Goal: Task Accomplishment & Management: Manage account settings

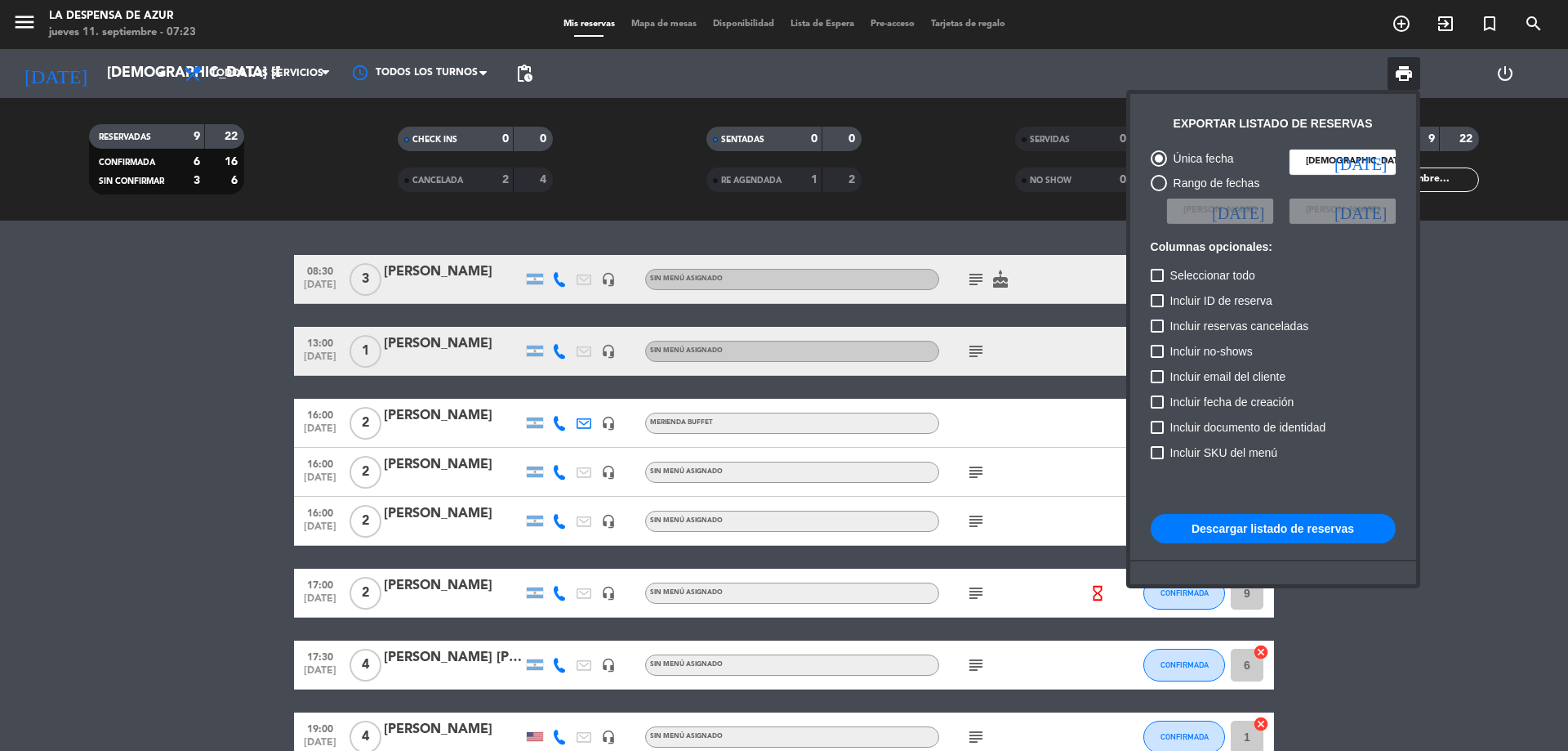
scroll to position [164, 0]
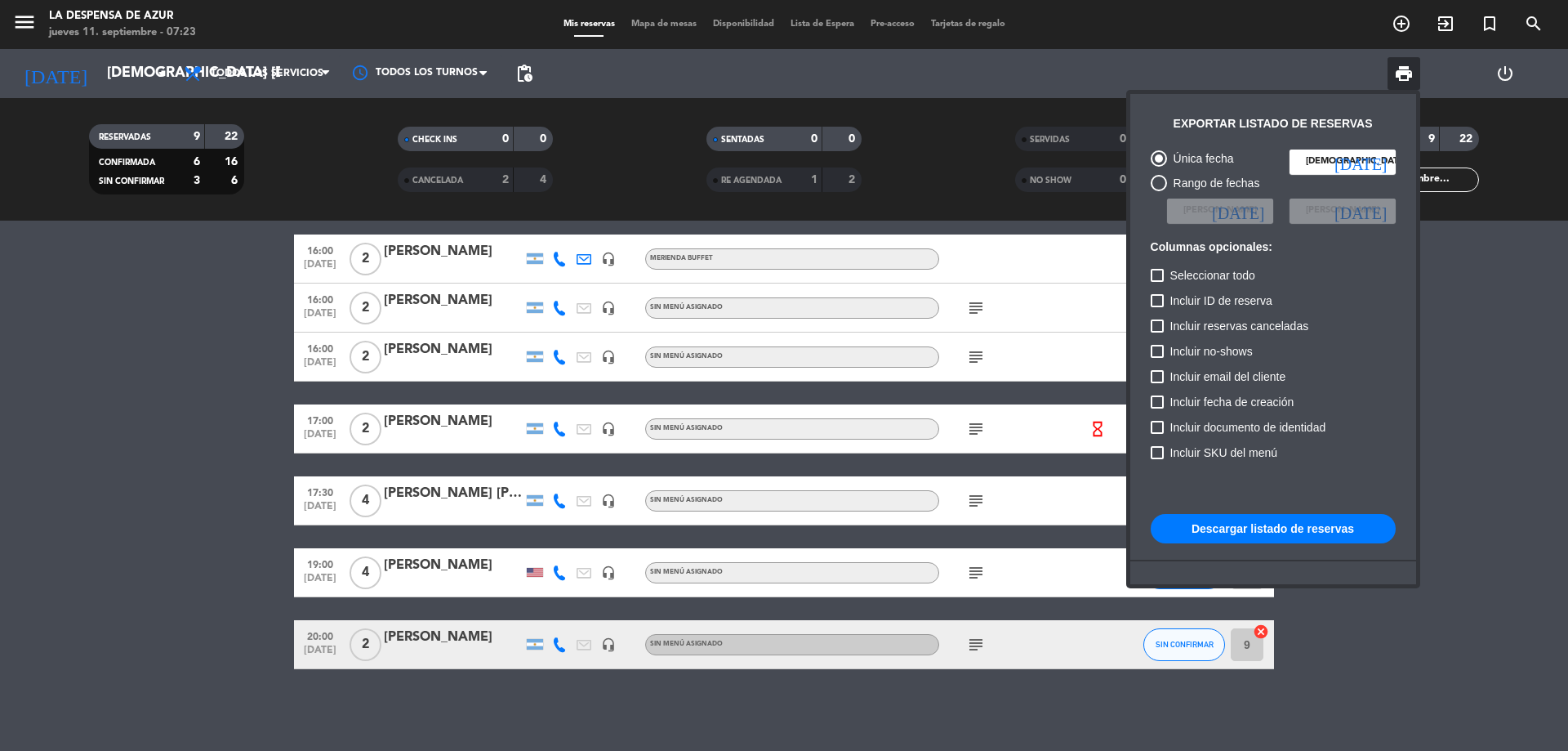
click at [463, 630] on div at bounding box center [784, 375] width 1568 height 751
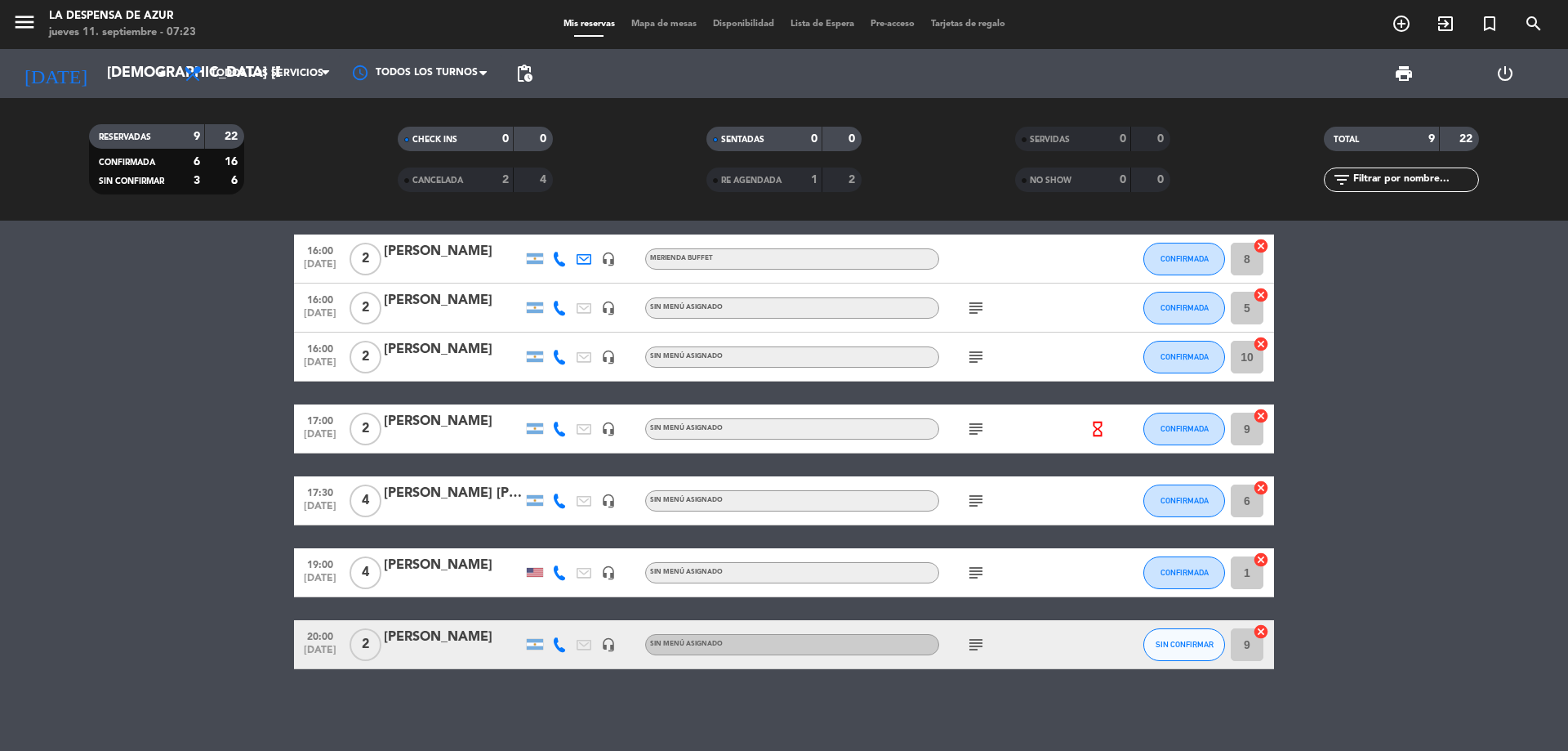
click at [463, 635] on div "[PERSON_NAME]" at bounding box center [453, 636] width 139 height 21
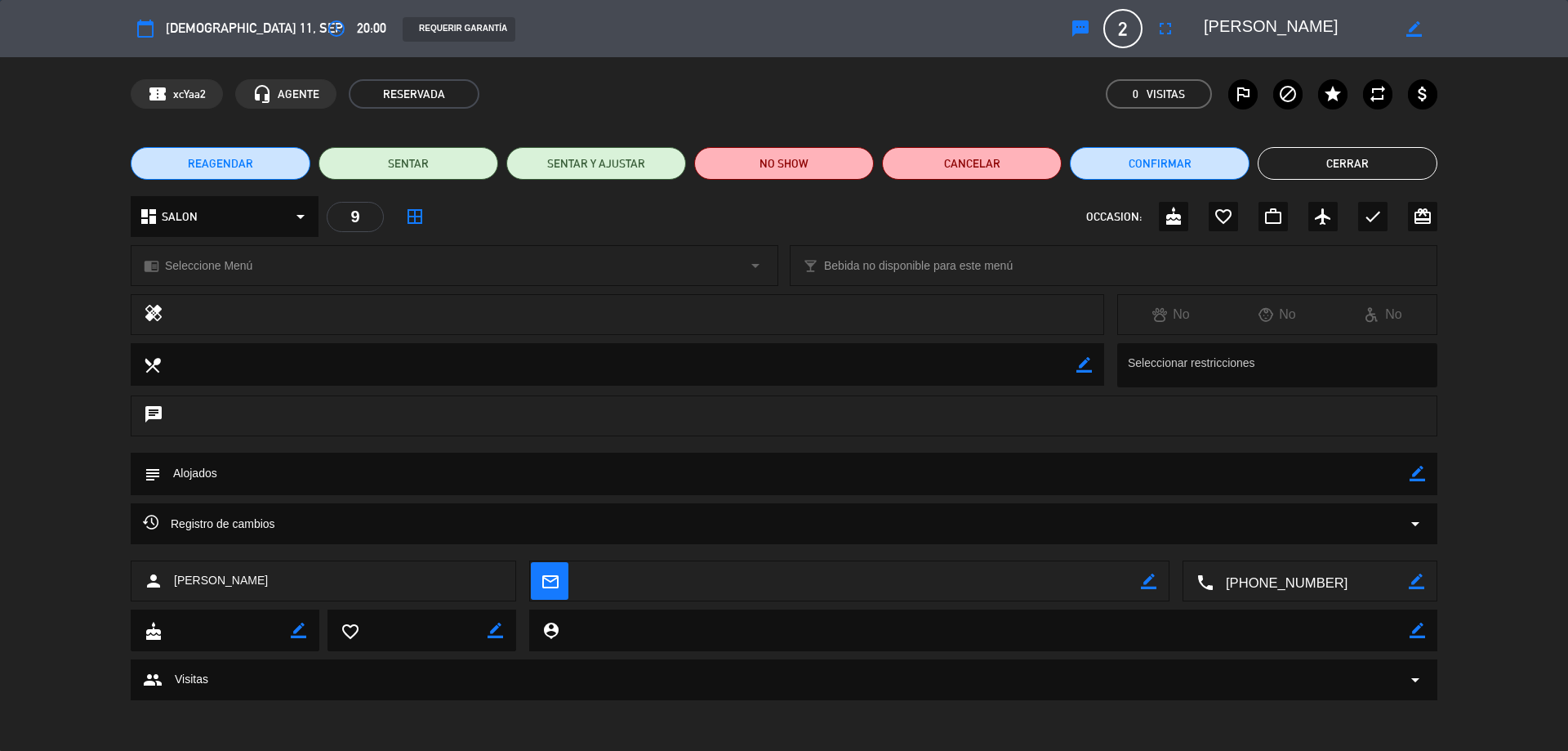
click at [261, 170] on button "REAGENDAR" at bounding box center [220, 164] width 179 height 33
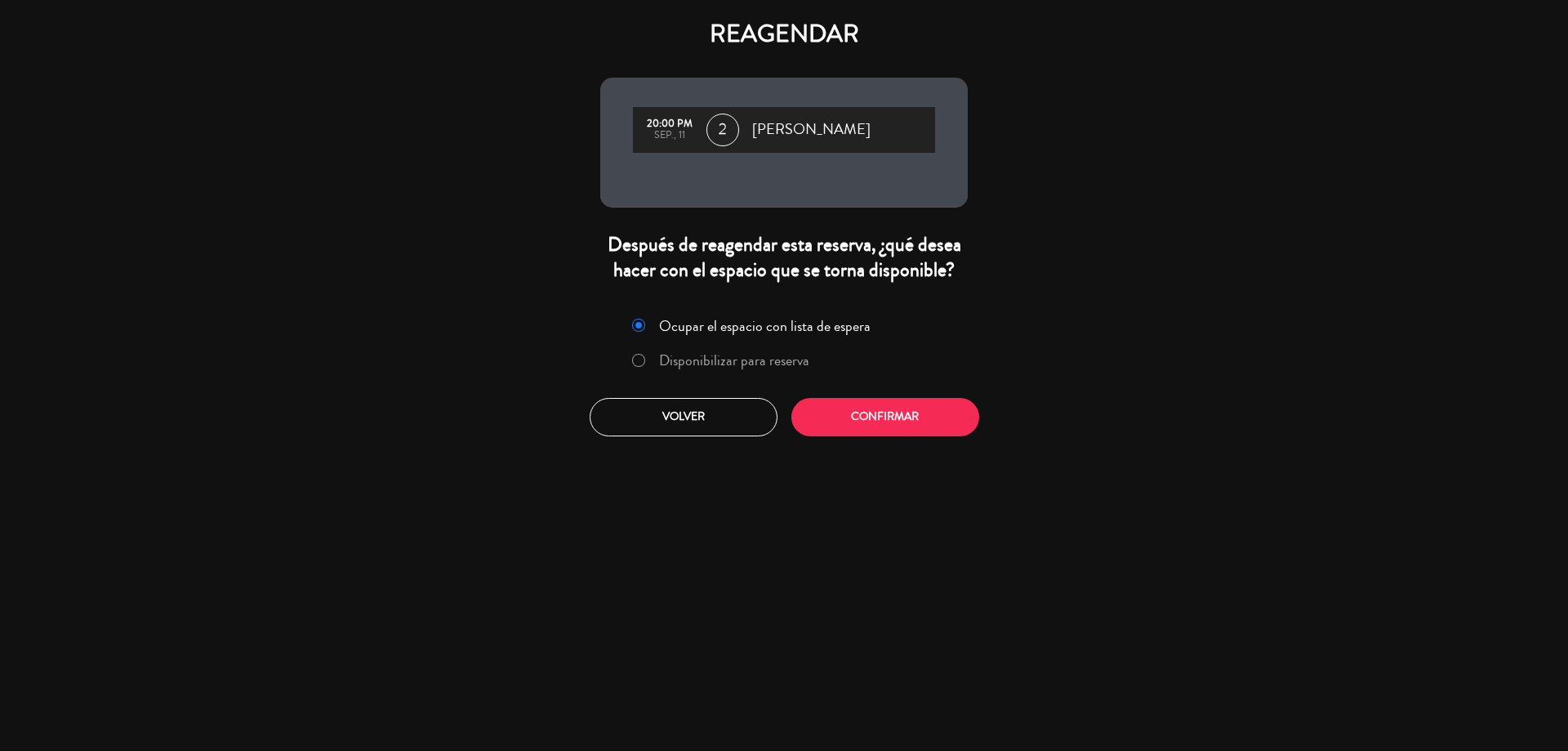
click at [763, 364] on label "Disponibilizar para reserva" at bounding box center [733, 360] width 150 height 15
click at [887, 449] on div "REAGENDAR 20:00 PM sep., 11 2 [PERSON_NAME] Después de reagendar esta reserva, …" at bounding box center [784, 375] width 1568 height 751
click at [884, 429] on button "Confirmar" at bounding box center [885, 417] width 187 height 38
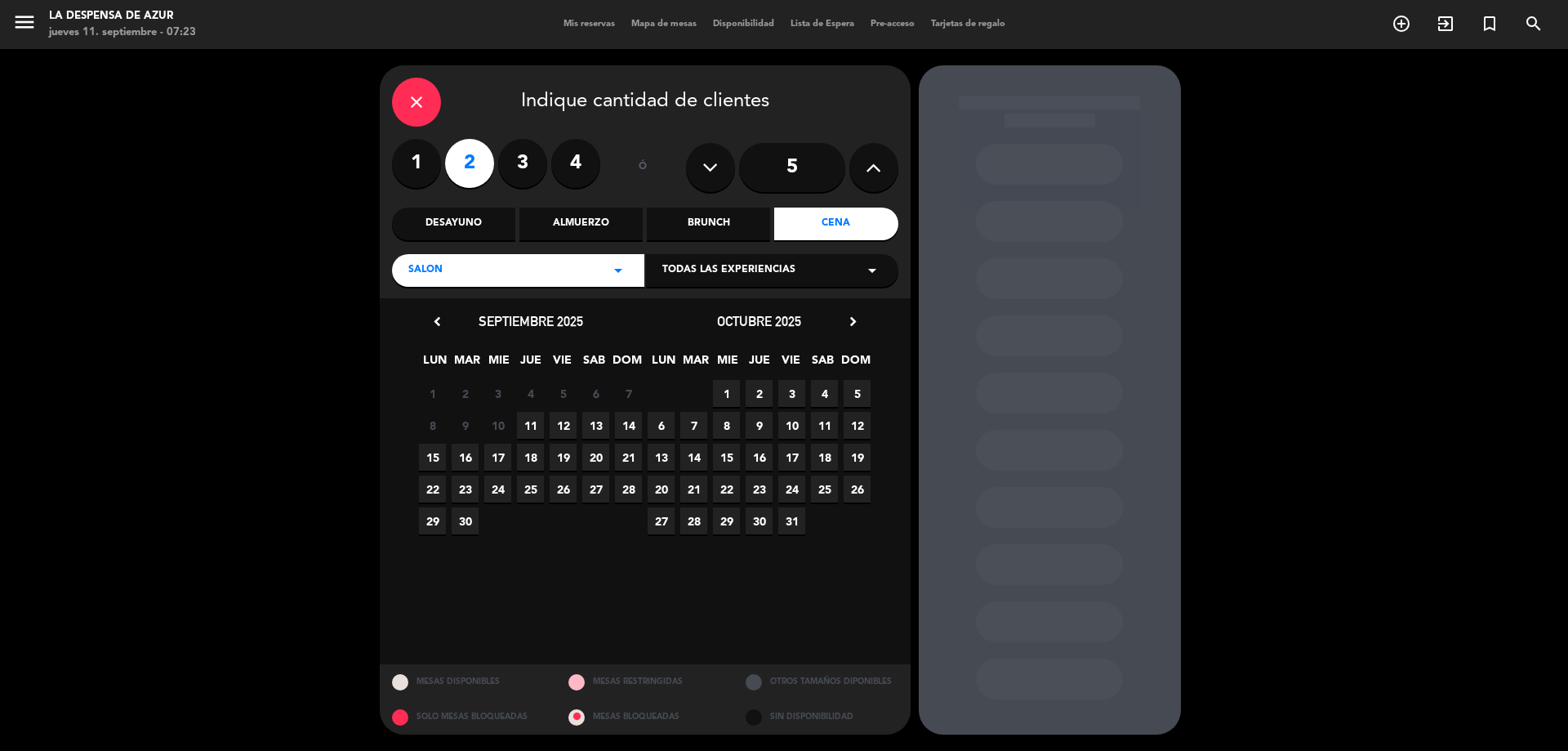
click at [529, 416] on span "11" at bounding box center [531, 425] width 27 height 27
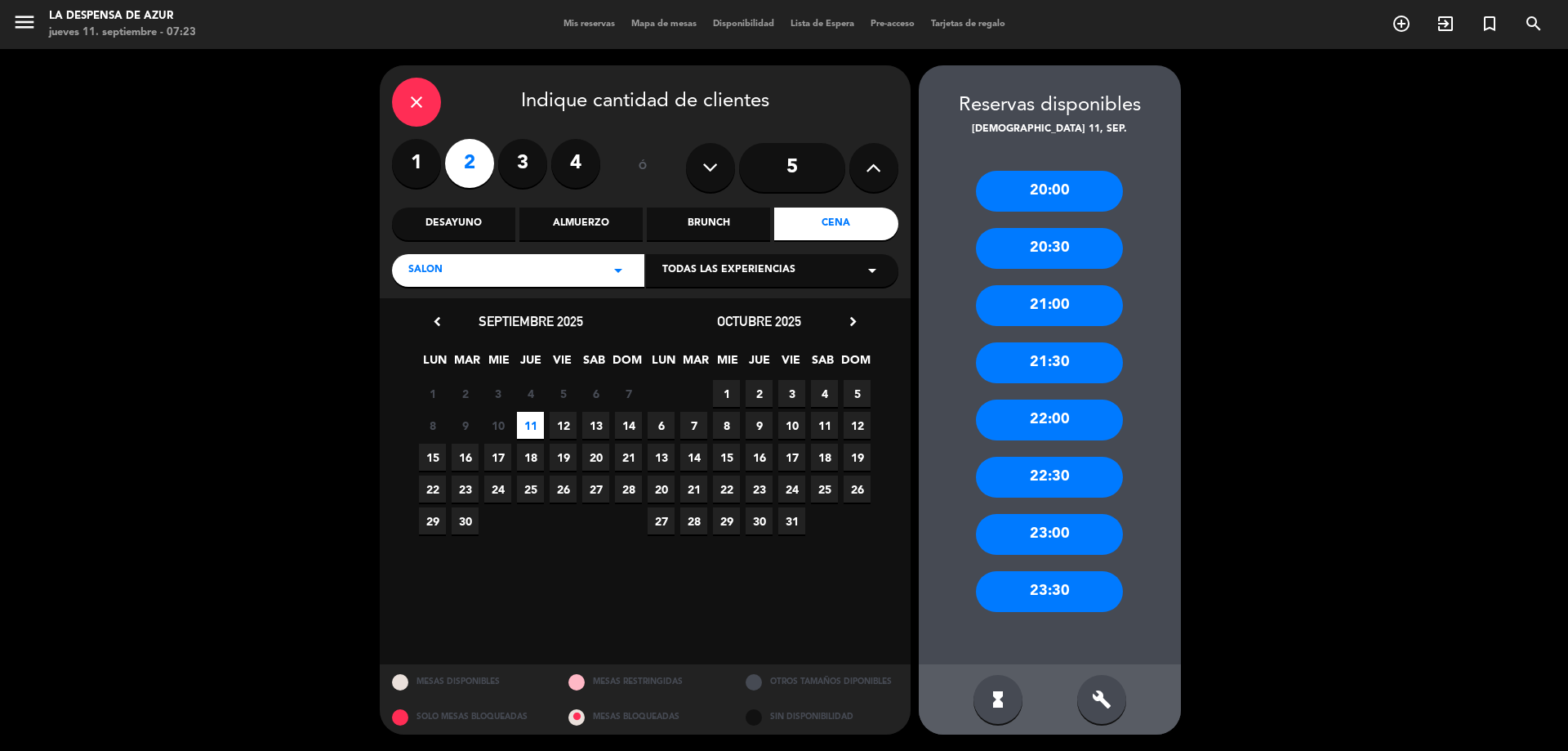
click at [1055, 256] on div "20:30" at bounding box center [1049, 248] width 147 height 41
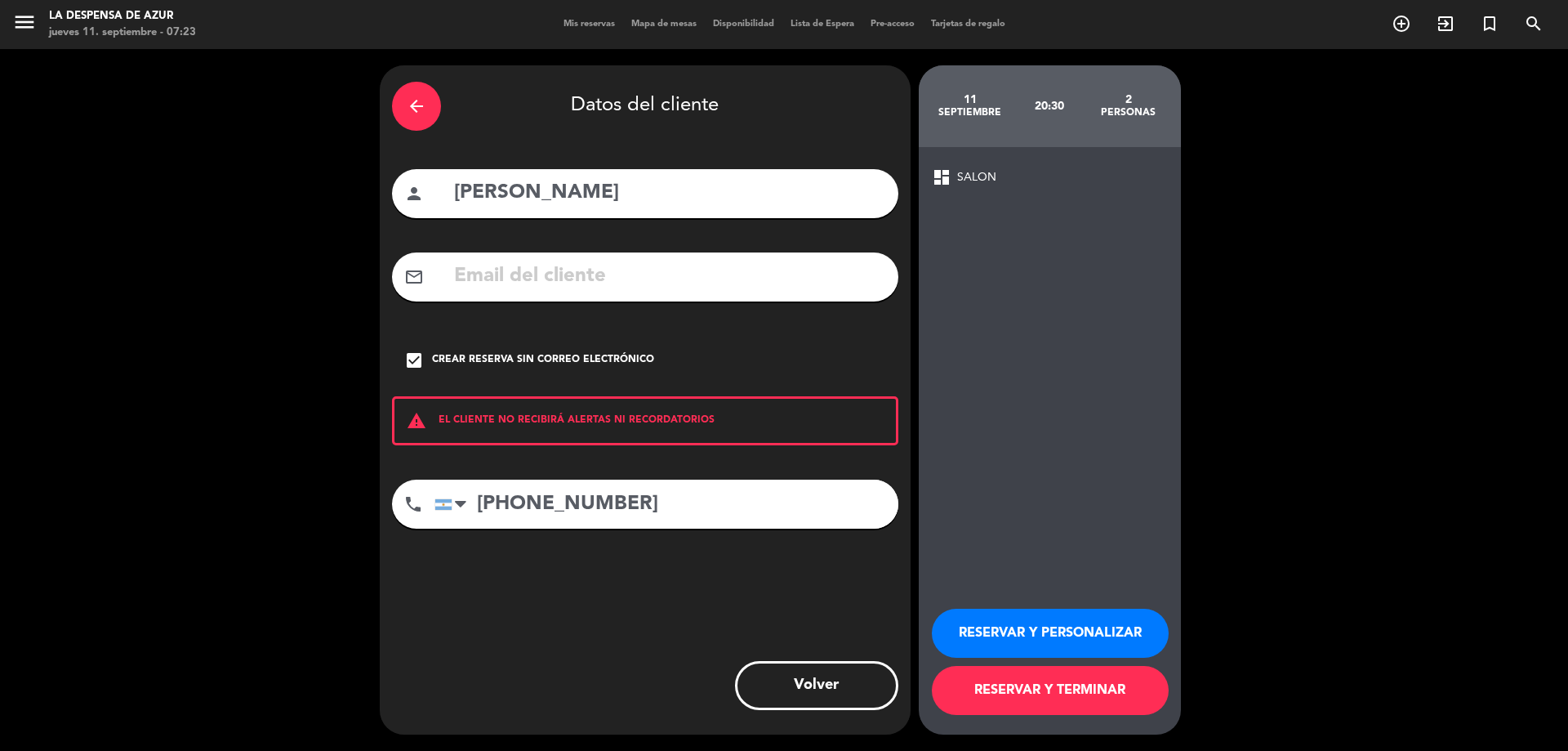
click at [1005, 624] on button "RESERVAR Y PERSONALIZAR" at bounding box center [1050, 634] width 237 height 49
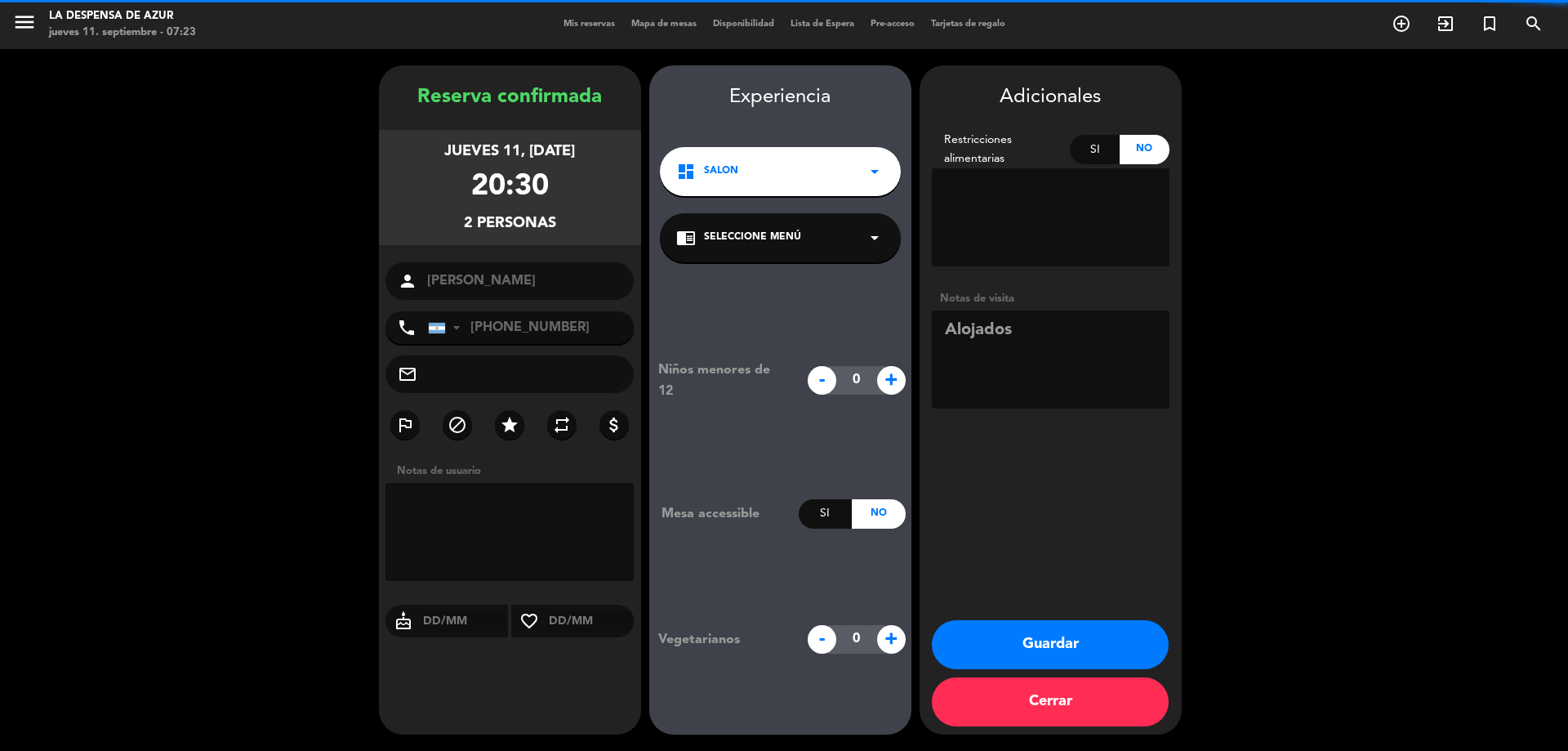
click at [1047, 647] on button "Guardar" at bounding box center [1050, 644] width 237 height 49
